Goal: Transaction & Acquisition: Purchase product/service

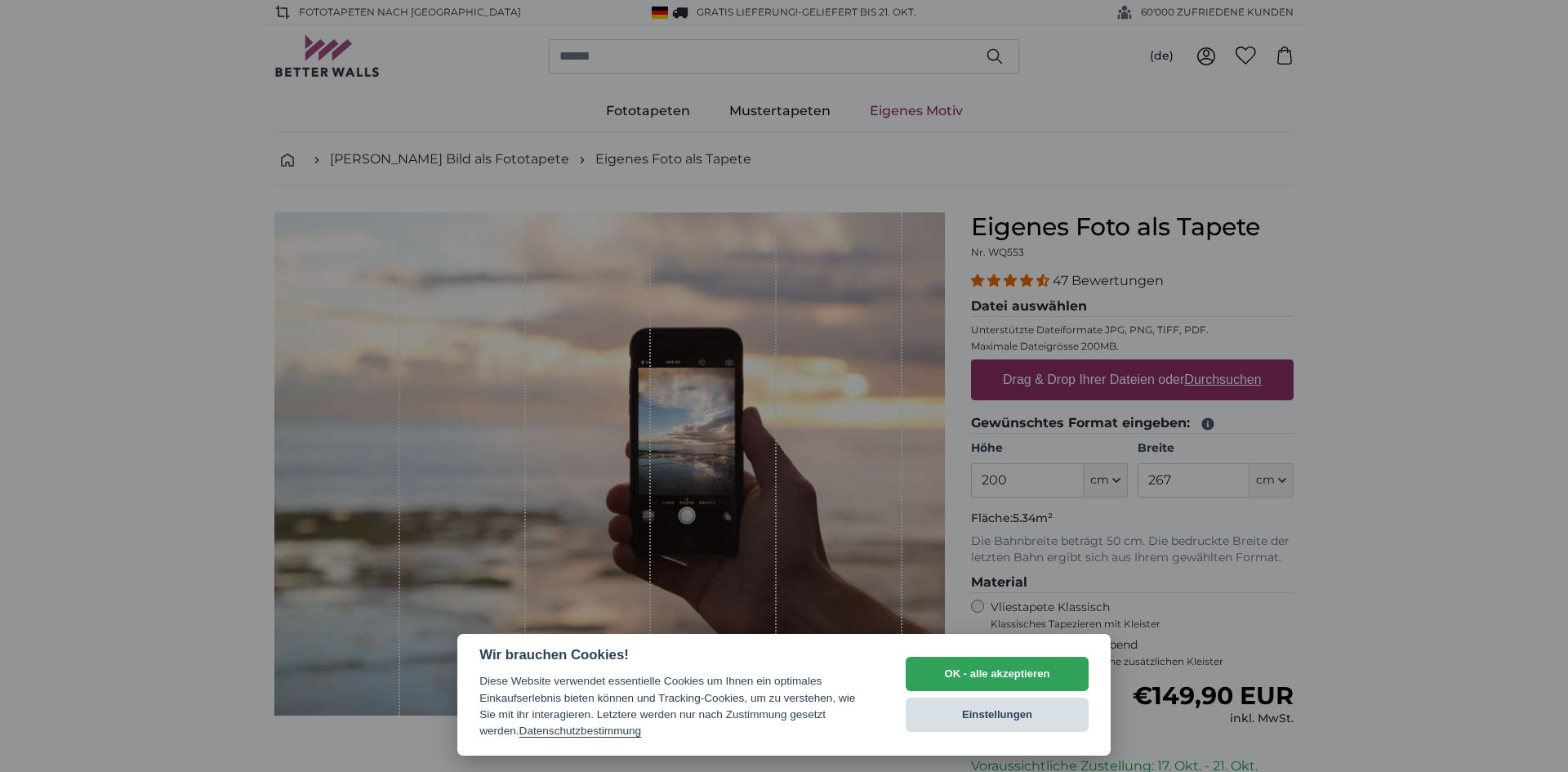
click at [1025, 722] on button "Einstellungen" at bounding box center [998, 715] width 183 height 35
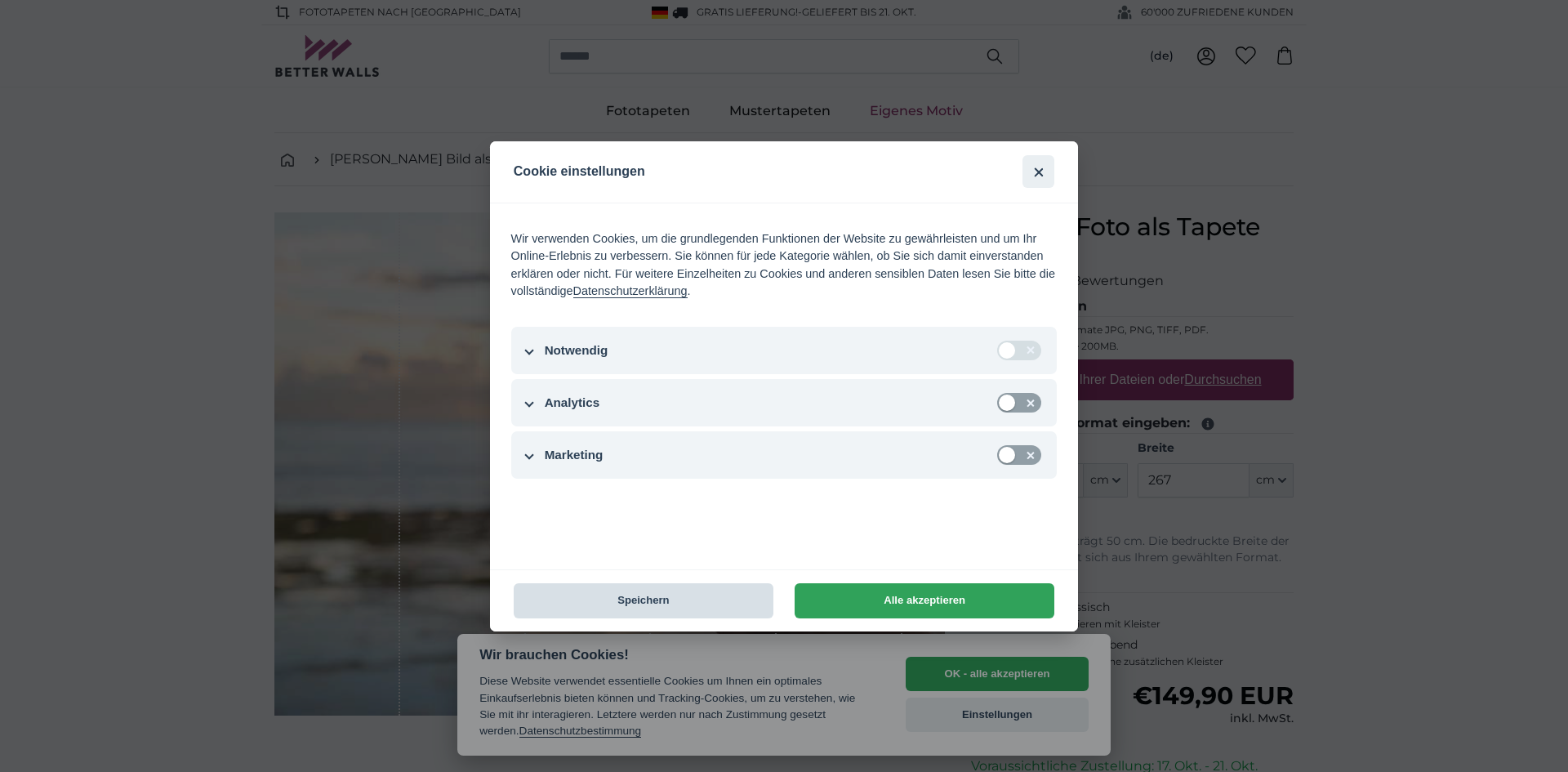
click at [701, 608] on button "Speichern" at bounding box center [644, 600] width 260 height 35
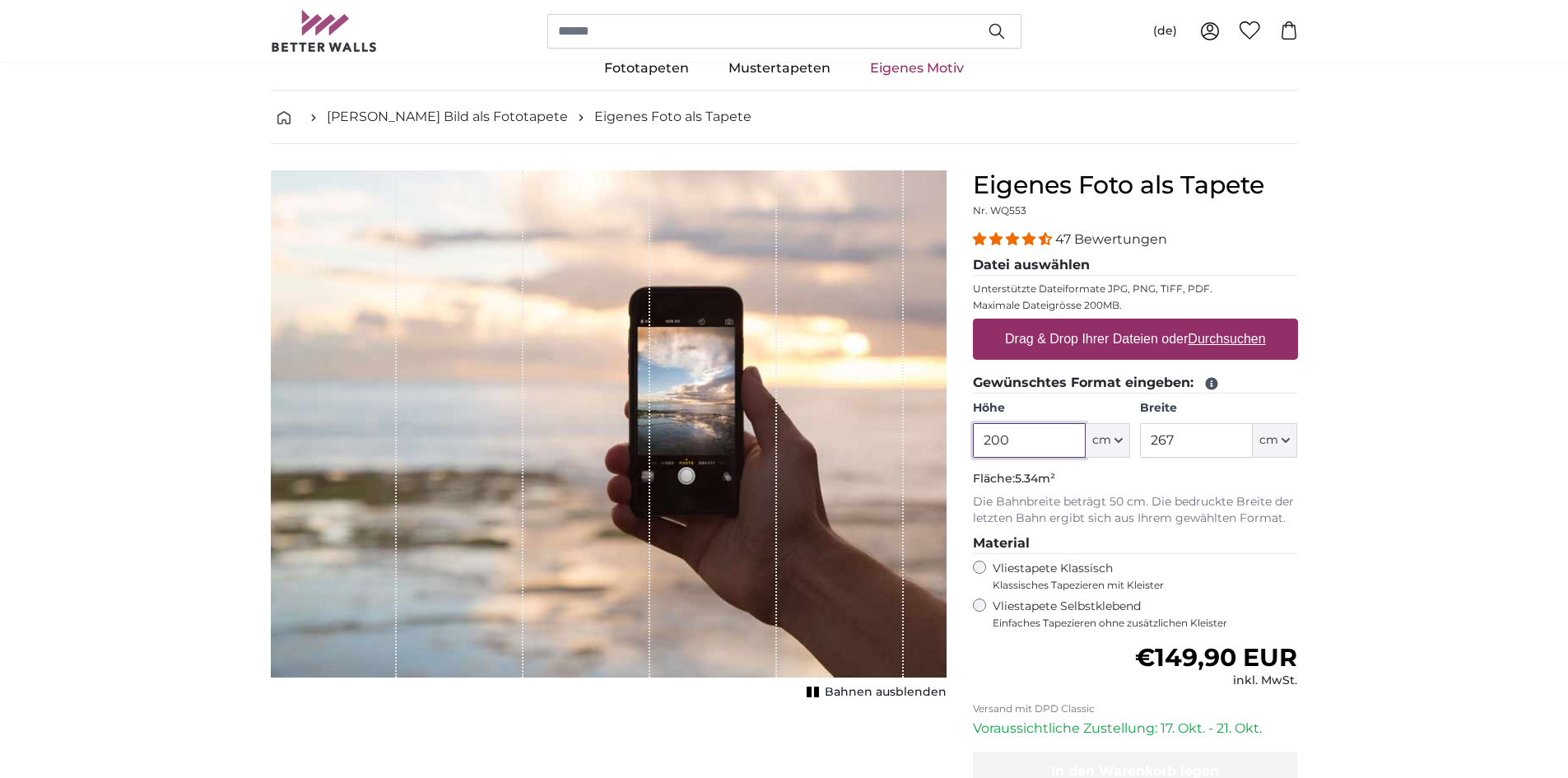
scroll to position [83, 0]
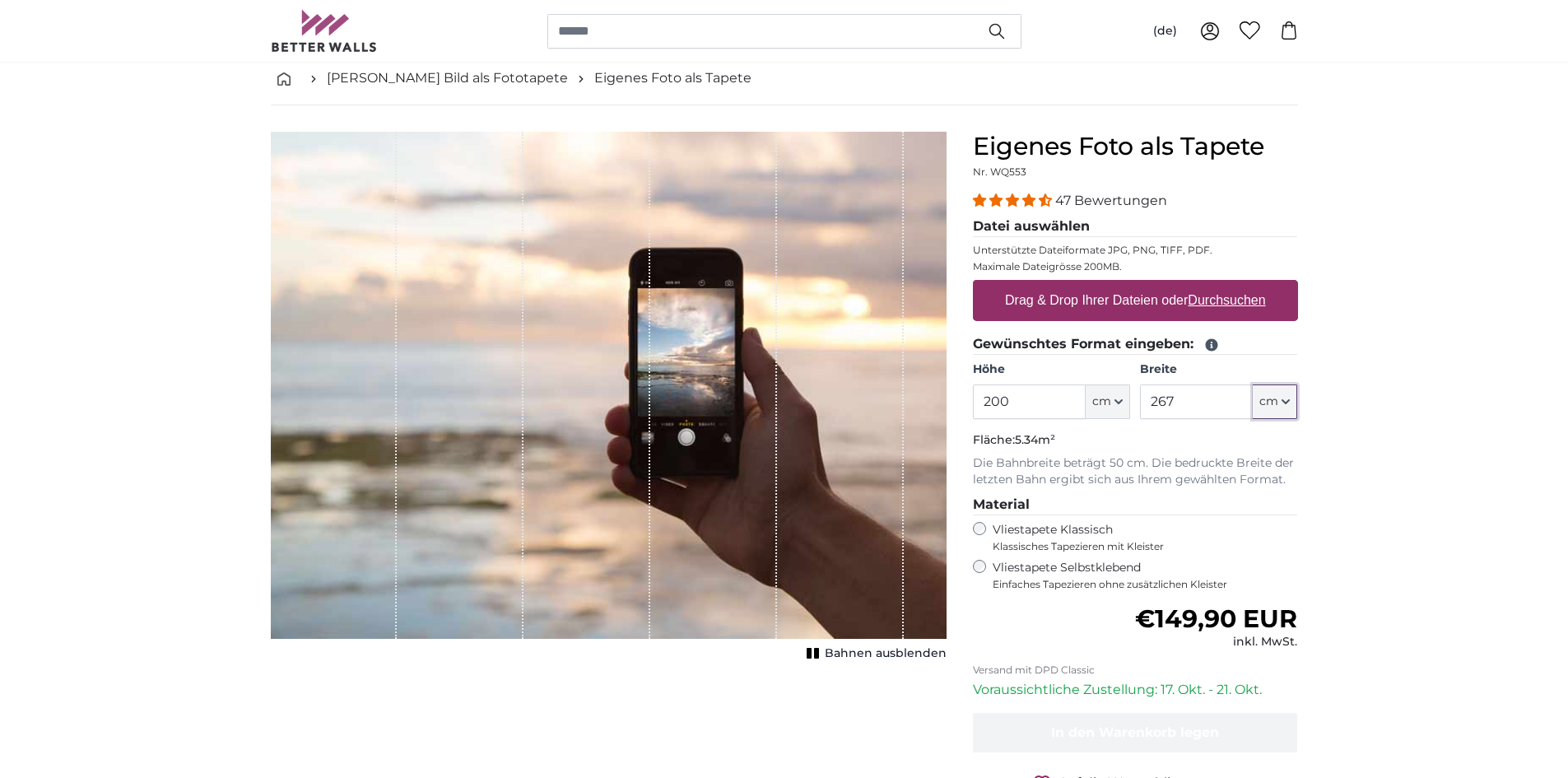
click at [1283, 403] on icon "button" at bounding box center [1285, 402] width 8 height 8
click at [1179, 395] on input "267" at bounding box center [1197, 402] width 113 height 35
drag, startPoint x: 1162, startPoint y: 404, endPoint x: 1073, endPoint y: 405, distance: 89.0
click at [1073, 405] on div "Höhe 200 ft cm Centimeter (cm) Inches (inch) Feet (ft. in.) Breite 267 ft cm Ce…" at bounding box center [1135, 390] width 325 height 57
type input "60"
